Goal: Entertainment & Leisure: Consume media (video, audio)

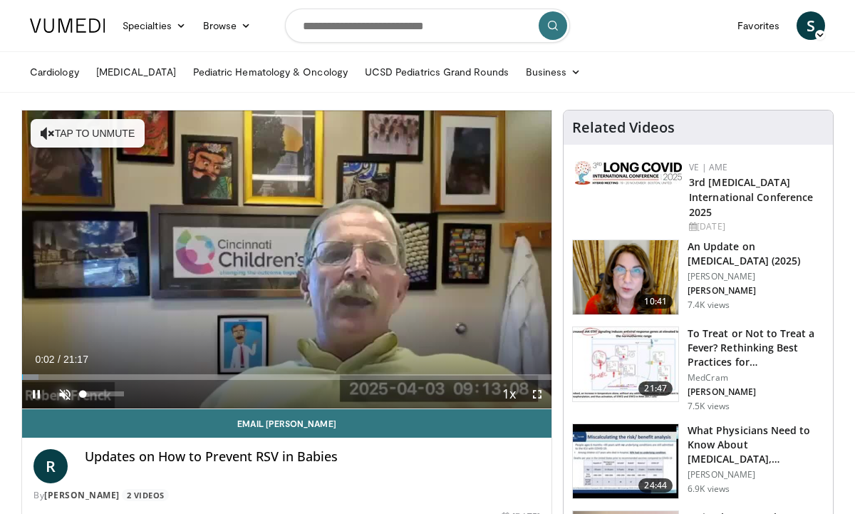
click at [61, 393] on span "Video Player" at bounding box center [65, 394] width 29 height 29
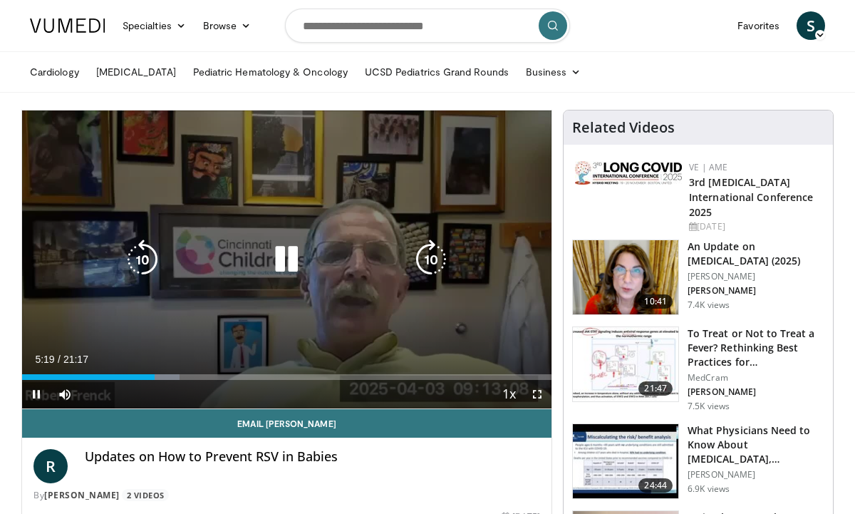
click at [233, 182] on div "10 seconds Tap to unmute" at bounding box center [287, 259] width 530 height 298
click at [283, 262] on icon "Video Player" at bounding box center [287, 260] width 40 height 40
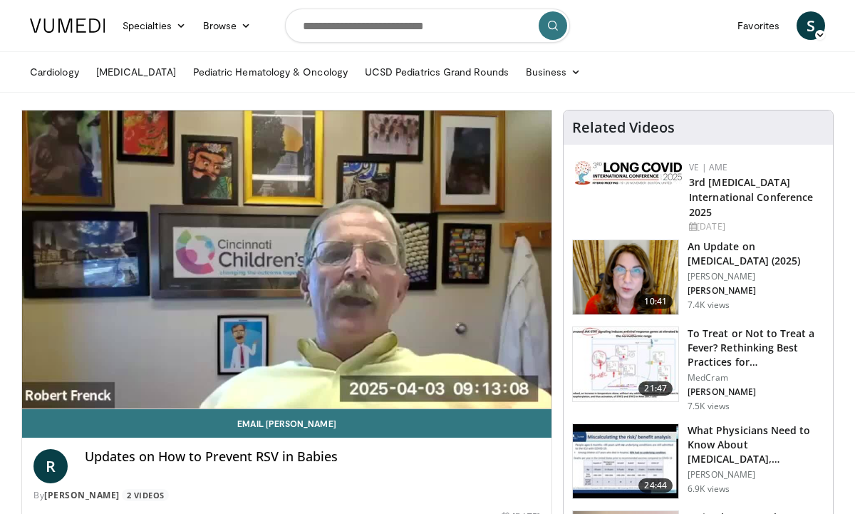
click at [179, 287] on div "10 seconds Tap to unmute" at bounding box center [287, 259] width 530 height 298
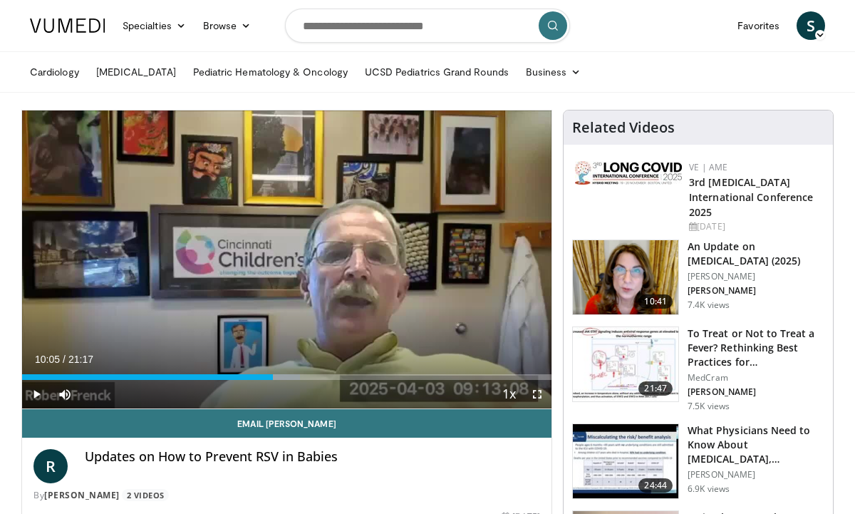
click at [179, 287] on div "10 seconds Tap to unmute" at bounding box center [287, 259] width 530 height 298
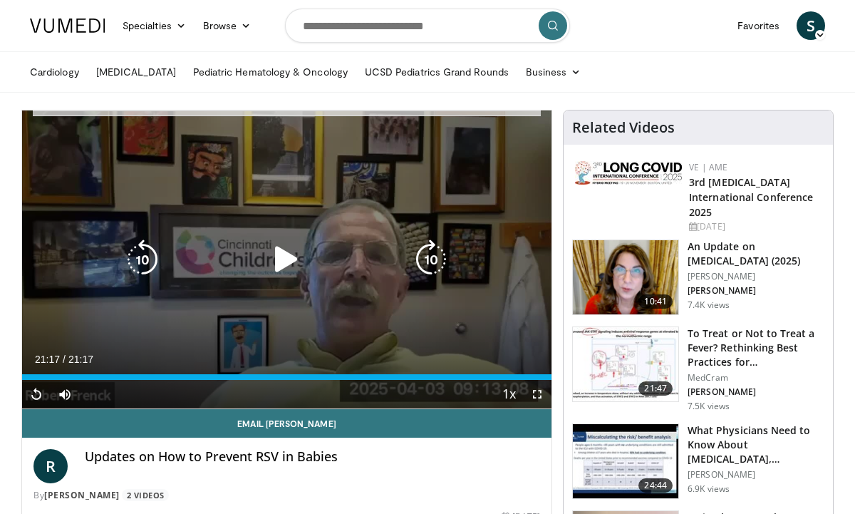
click at [287, 264] on icon "Video Player" at bounding box center [287, 260] width 40 height 40
